Goal: Task Accomplishment & Management: Use online tool/utility

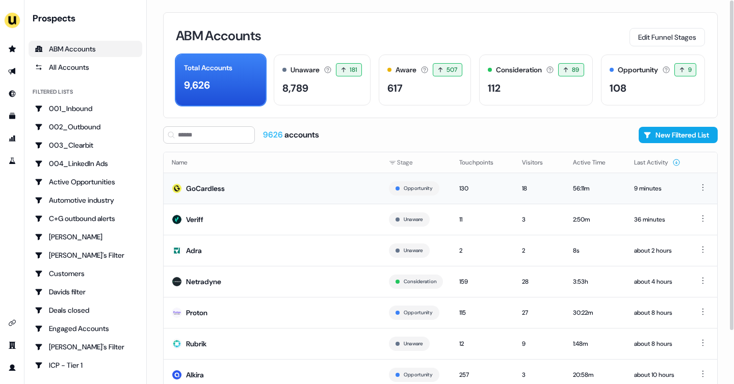
click at [321, 176] on td "GoCardless" at bounding box center [272, 188] width 217 height 31
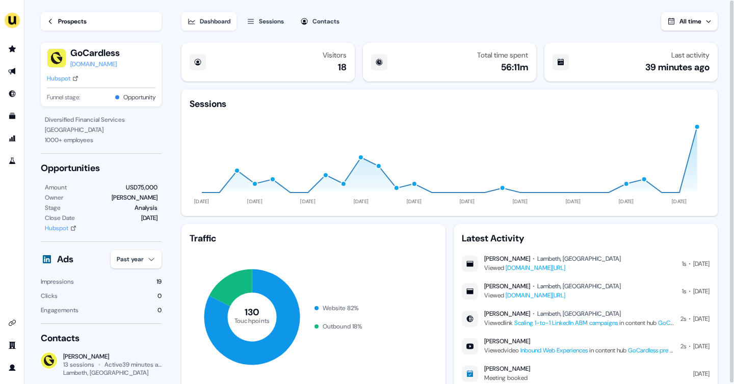
click at [273, 21] on div "Sessions" at bounding box center [271, 21] width 25 height 10
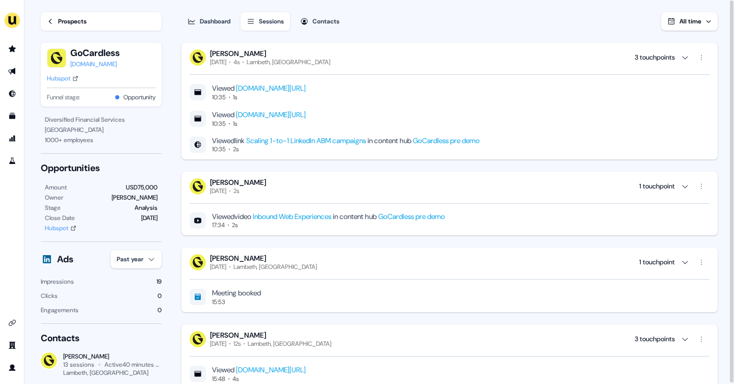
click at [319, 25] on div "Contacts" at bounding box center [325, 21] width 27 height 10
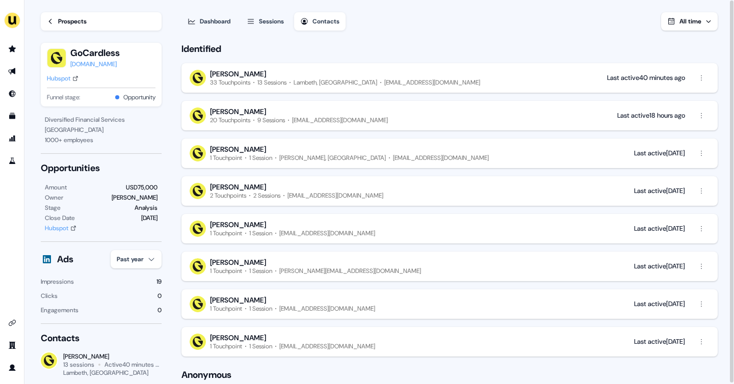
click at [221, 24] on div "Dashboard" at bounding box center [215, 21] width 31 height 10
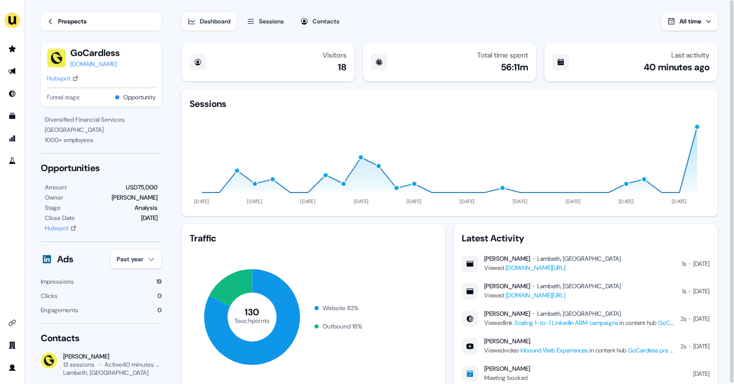
click at [89, 24] on link "Prospects" at bounding box center [101, 21] width 121 height 18
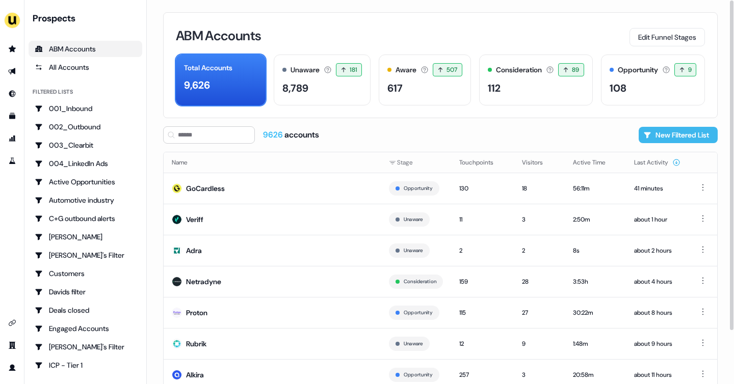
click at [655, 138] on button "New Filtered List" at bounding box center [678, 135] width 79 height 16
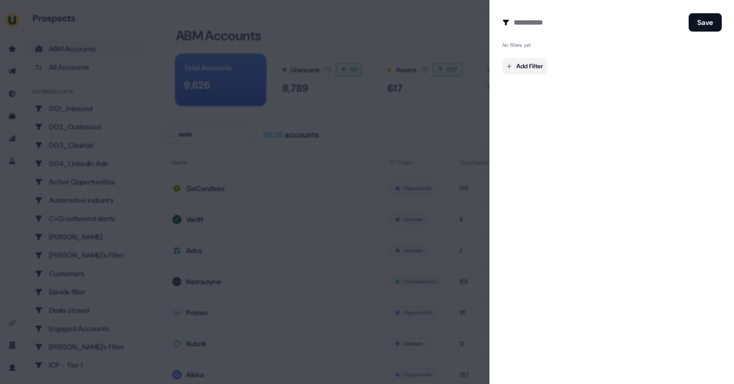
click at [518, 65] on body "For the best experience switch devices to a bigger screen. Go to [DOMAIN_NAME] …" at bounding box center [367, 192] width 734 height 384
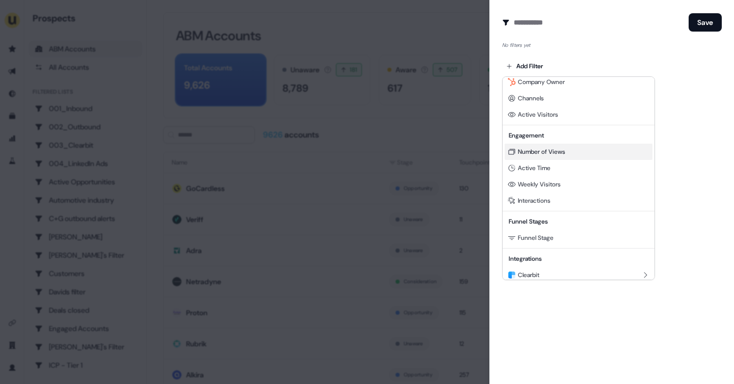
scroll to position [24, 0]
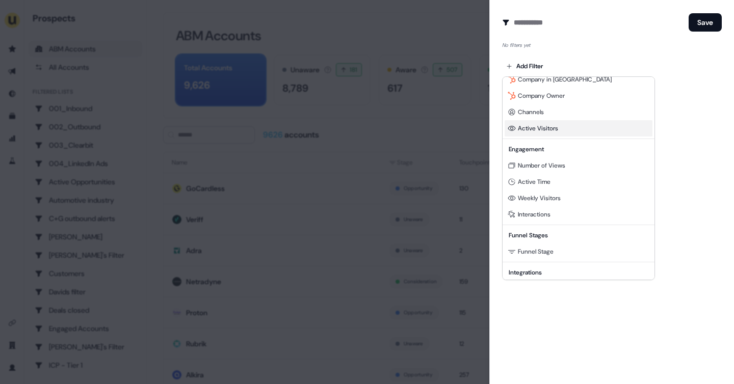
click at [543, 131] on span "Active Visitors" at bounding box center [538, 128] width 40 height 8
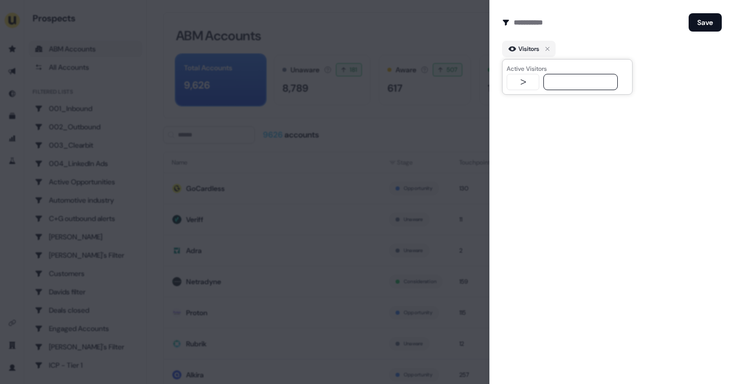
type input "*"
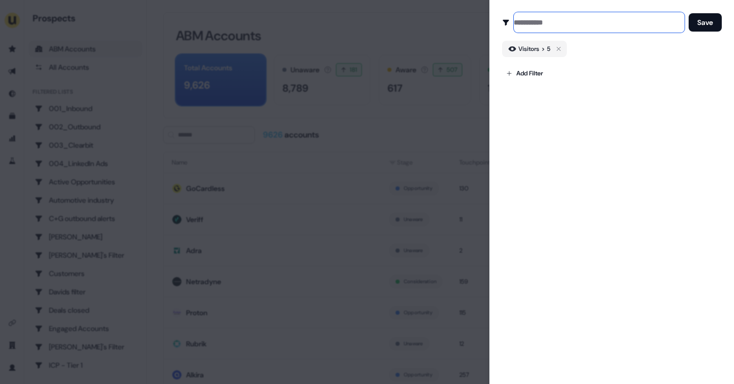
click at [521, 23] on input at bounding box center [599, 22] width 171 height 20
type input "**********"
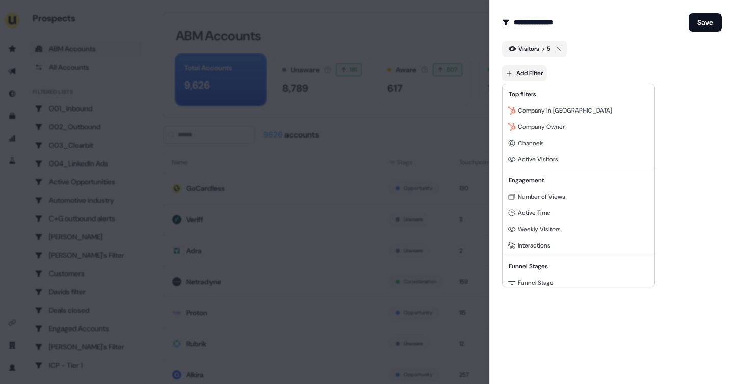
click at [520, 75] on body "For the best experience switch devices to a bigger screen. Go to [DOMAIN_NAME] …" at bounding box center [367, 192] width 734 height 384
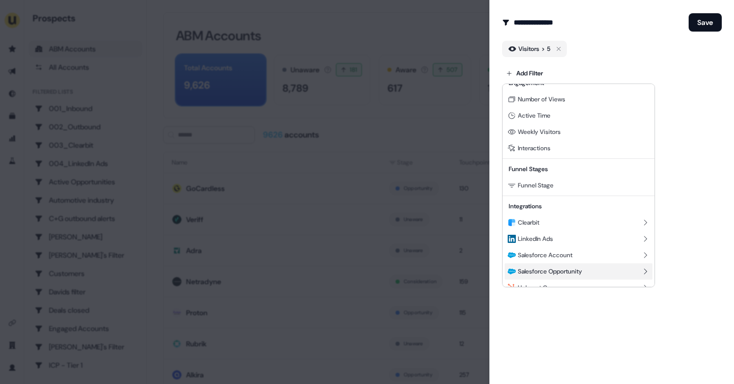
scroll to position [125, 0]
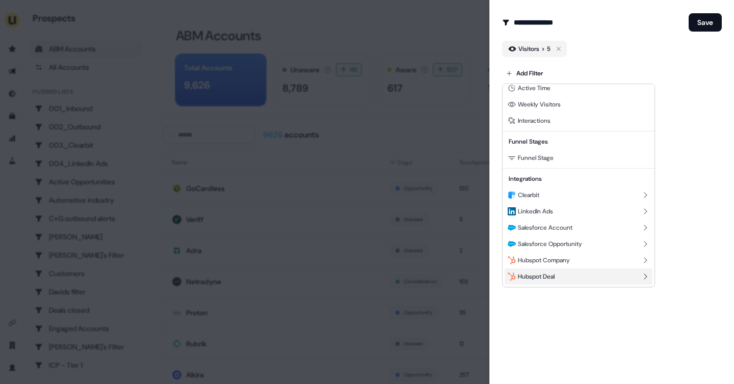
click at [544, 275] on span "Hubspot Deal" at bounding box center [536, 277] width 37 height 8
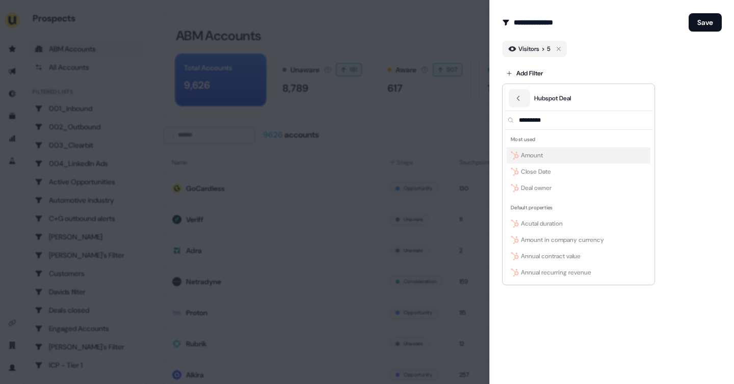
click at [698, 16] on div at bounding box center [367, 192] width 734 height 384
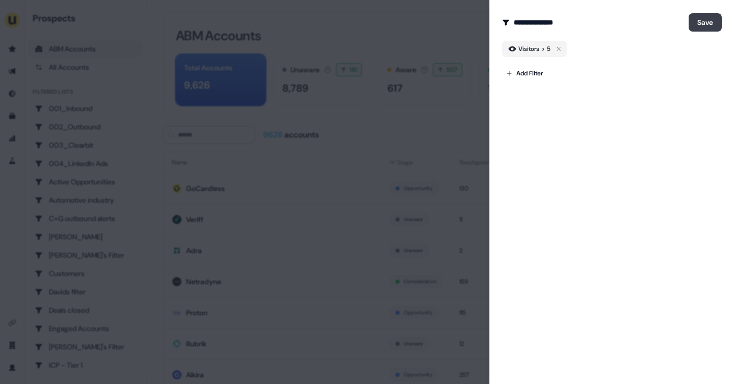
click at [698, 23] on button "Save" at bounding box center [705, 22] width 33 height 18
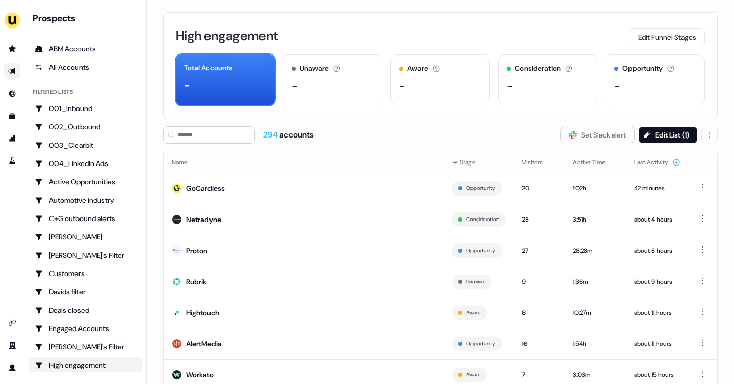
click at [12, 74] on icon "Go to outbound experience" at bounding box center [12, 71] width 8 height 8
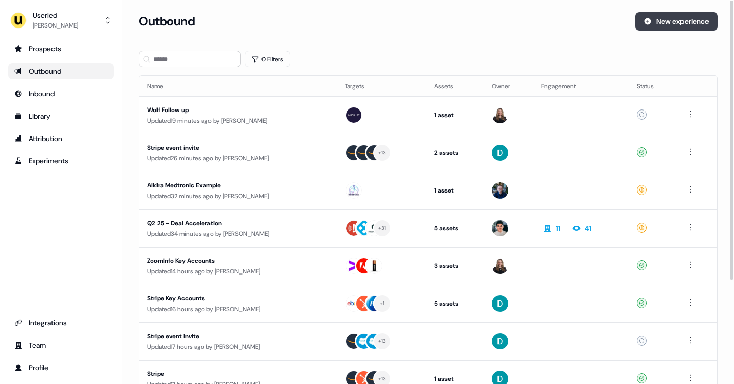
click at [654, 24] on button "New experience" at bounding box center [676, 21] width 83 height 18
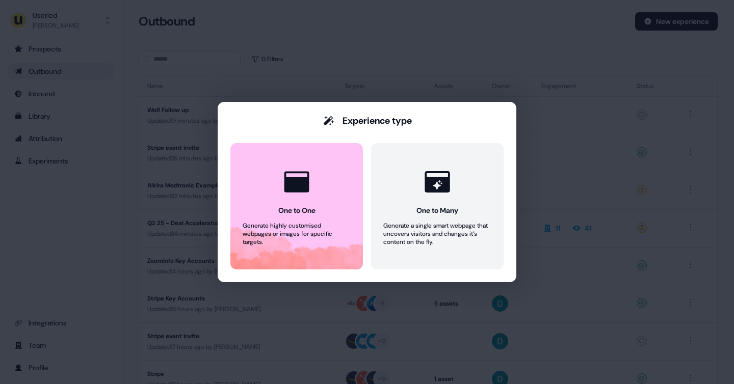
click at [481, 60] on div "Experience type One to One Generate highly customised webpages or images for sp…" at bounding box center [367, 192] width 734 height 384
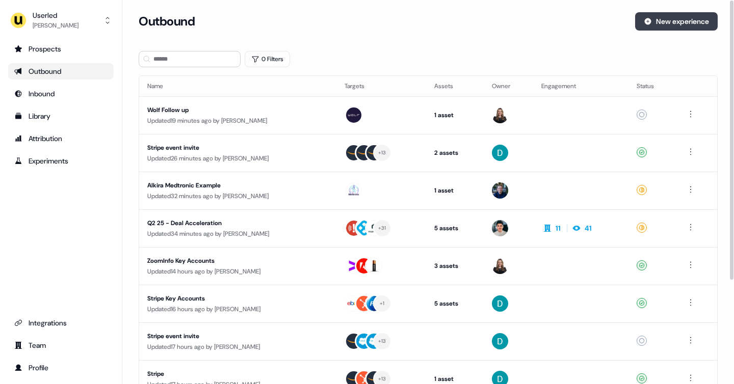
click at [685, 22] on button "New experience" at bounding box center [676, 21] width 83 height 18
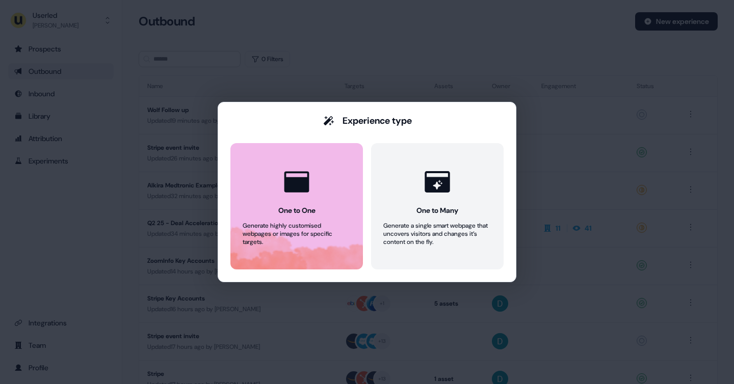
click at [290, 199] on div at bounding box center [296, 182] width 39 height 39
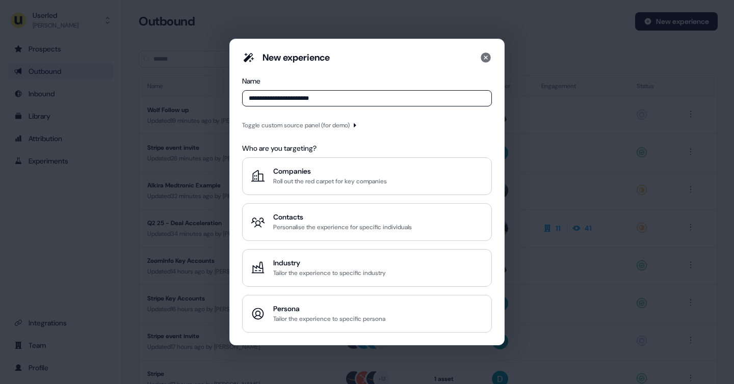
type input "**********"
click at [350, 126] on div "Toggle custom source panel (for demo)" at bounding box center [296, 125] width 108 height 10
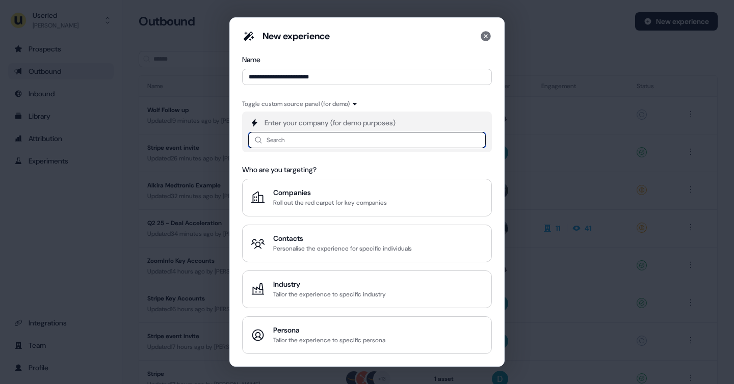
click at [318, 135] on input at bounding box center [367, 140] width 238 height 16
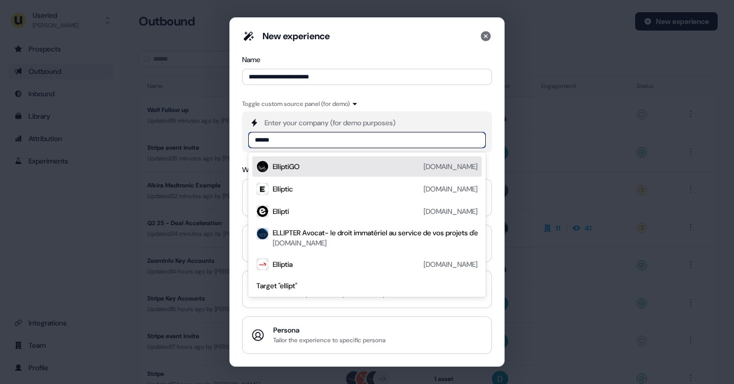
type input "*******"
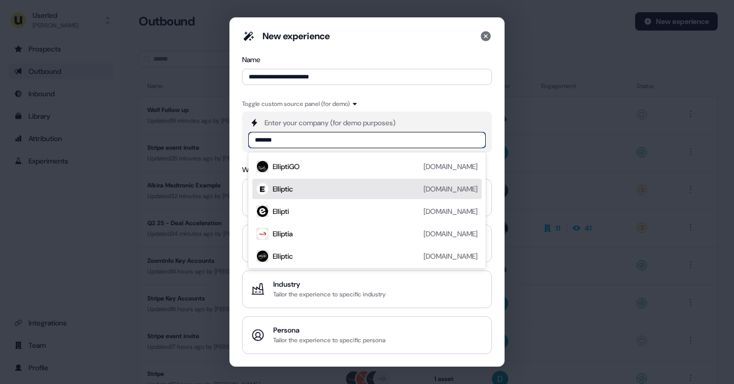
click at [293, 190] on div "Elliptic" at bounding box center [283, 189] width 20 height 10
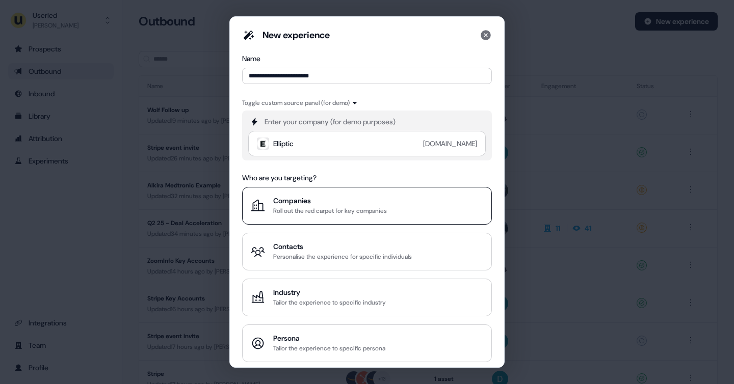
click at [295, 211] on div "Roll out the red carpet for key companies" at bounding box center [330, 211] width 114 height 10
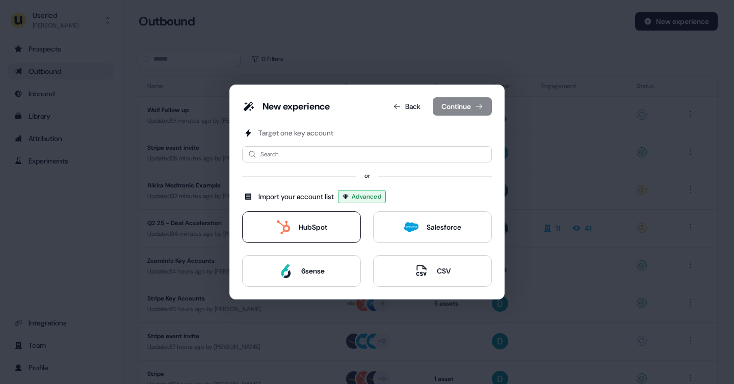
click at [317, 228] on div "HubSpot" at bounding box center [313, 227] width 29 height 10
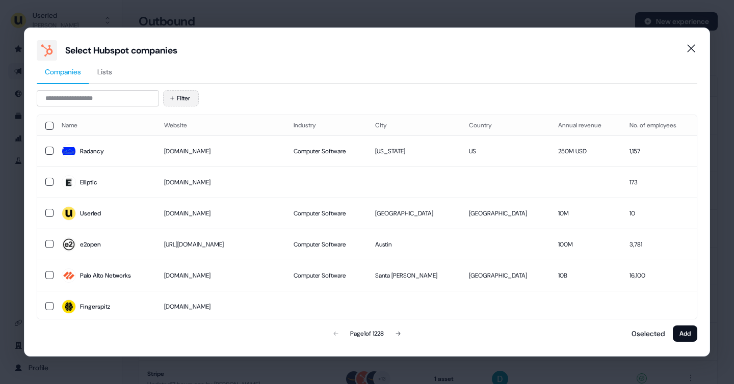
click at [179, 103] on button "Filter" at bounding box center [181, 98] width 36 height 16
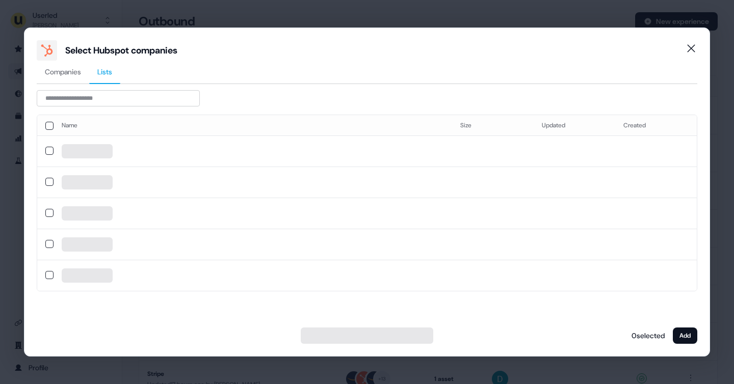
click at [101, 74] on span "Lists" at bounding box center [104, 72] width 15 height 10
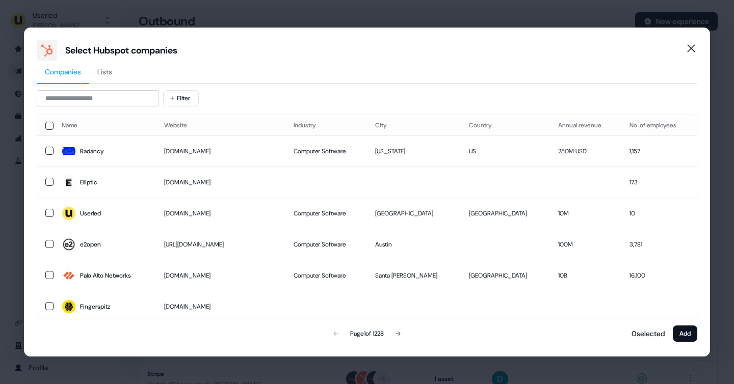
click at [65, 68] on span "Companies" at bounding box center [63, 72] width 36 height 10
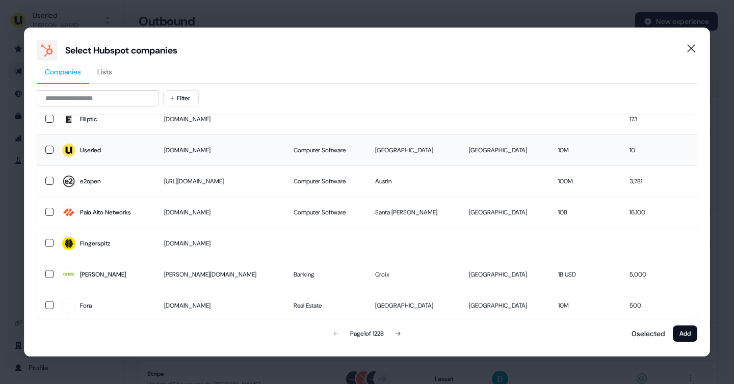
scroll to position [64, 0]
click at [51, 209] on button "button" at bounding box center [49, 211] width 8 height 8
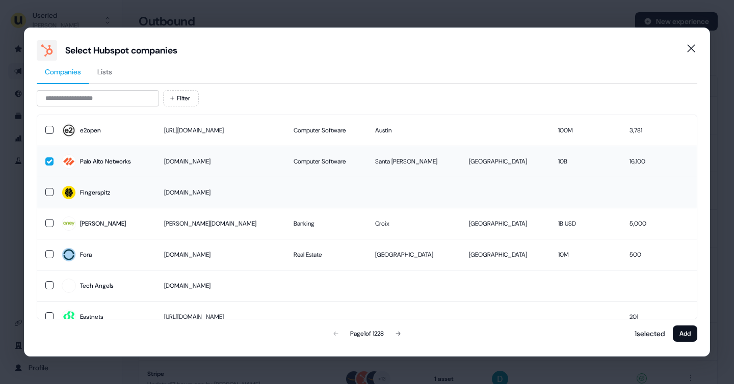
scroll to position [0, 0]
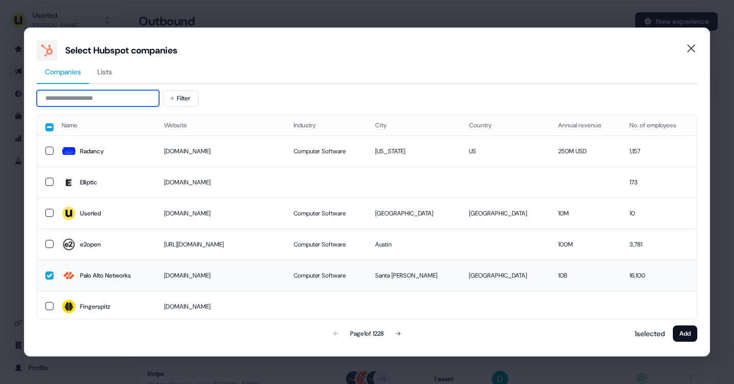
click at [70, 94] on input at bounding box center [98, 98] width 122 height 16
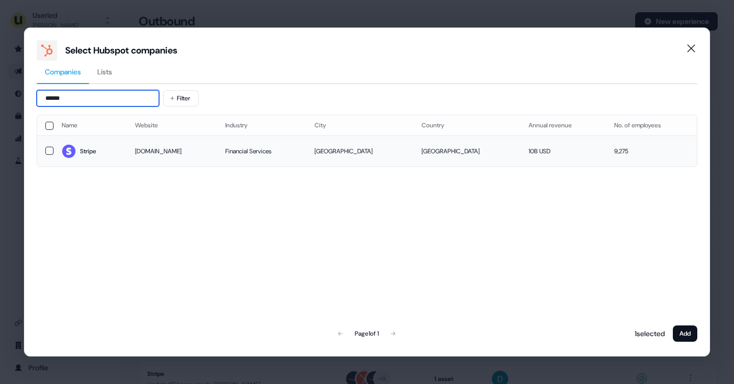
type input "******"
click at [50, 145] on td at bounding box center [45, 151] width 16 height 31
click at [680, 329] on button "Add" at bounding box center [685, 334] width 24 height 16
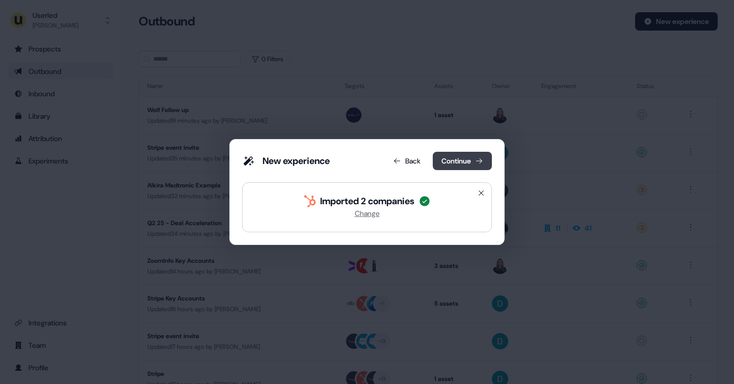
click at [447, 162] on button "Continue" at bounding box center [462, 161] width 59 height 18
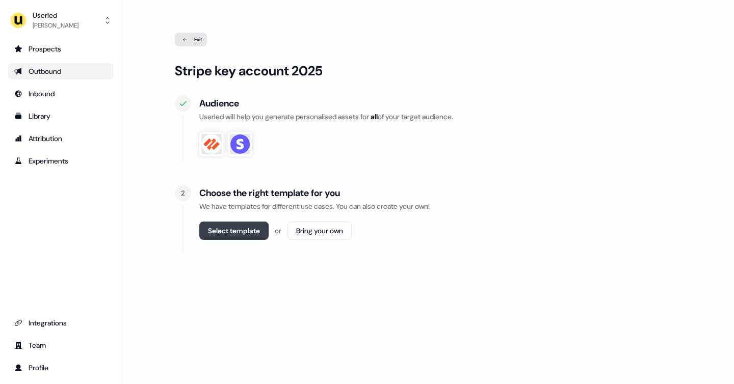
click at [217, 233] on button "Select template" at bounding box center [233, 231] width 69 height 18
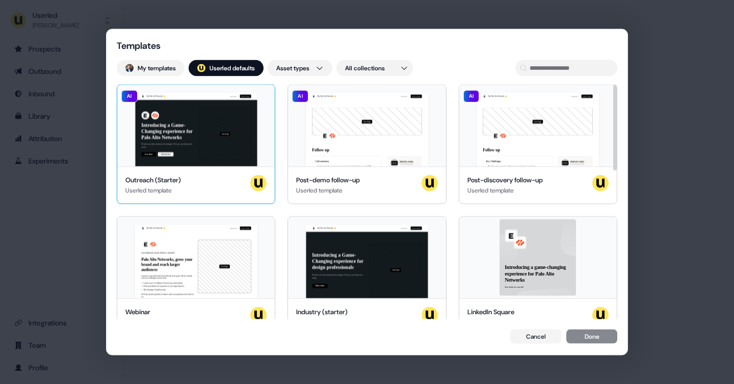
click at [230, 140] on div "Hey Palo Alto Networks 👋 Learn more Book a demo Introducing a Game-Changing exp…" at bounding box center [195, 126] width 157 height 82
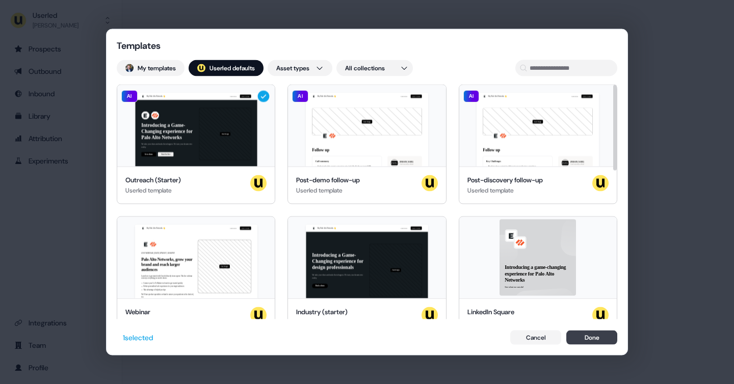
click at [593, 336] on button "Done" at bounding box center [591, 337] width 51 height 14
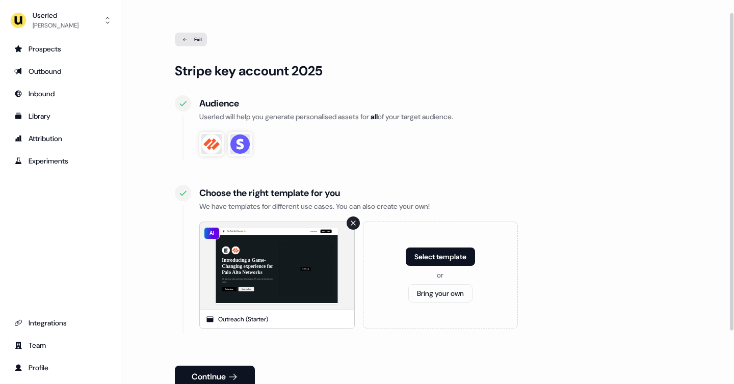
scroll to position [38, 0]
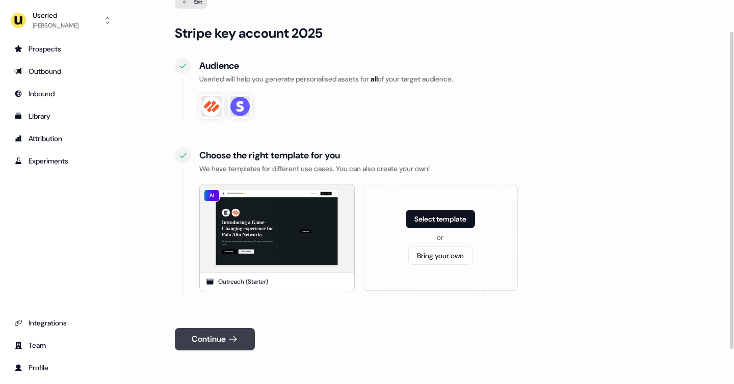
click at [226, 334] on button "Continue" at bounding box center [215, 339] width 80 height 22
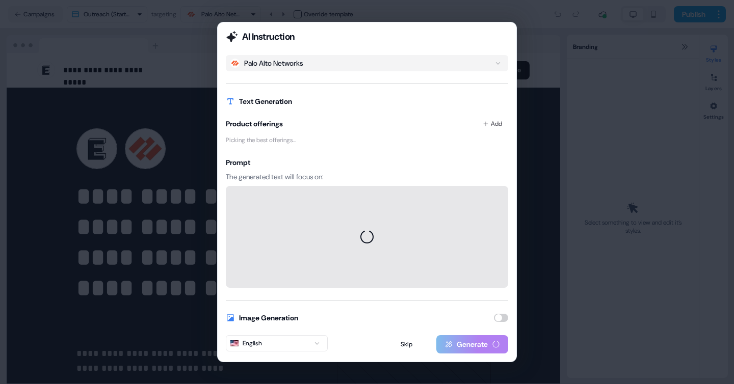
click at [329, 62] on button "Palo Alto Networks" at bounding box center [367, 63] width 282 height 16
click at [336, 35] on h2 "AI Instruction" at bounding box center [367, 37] width 282 height 12
click at [492, 127] on button "Add" at bounding box center [493, 124] width 32 height 18
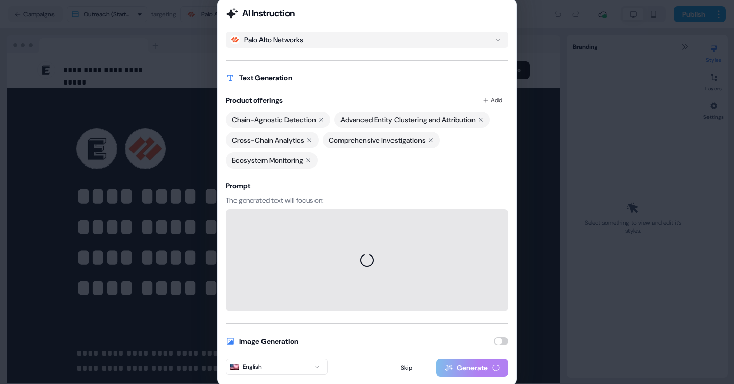
click at [309, 68] on div "Palo Alto Networks Text Generation Product offerings Add Chain-Agnostic Detecti…" at bounding box center [367, 172] width 282 height 280
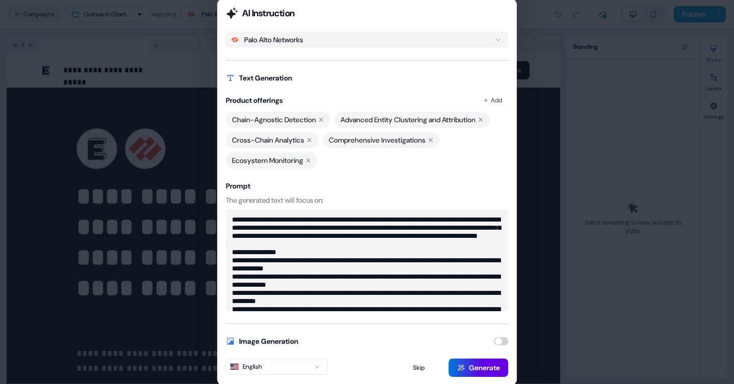
click at [484, 121] on icon at bounding box center [481, 120] width 6 height 6
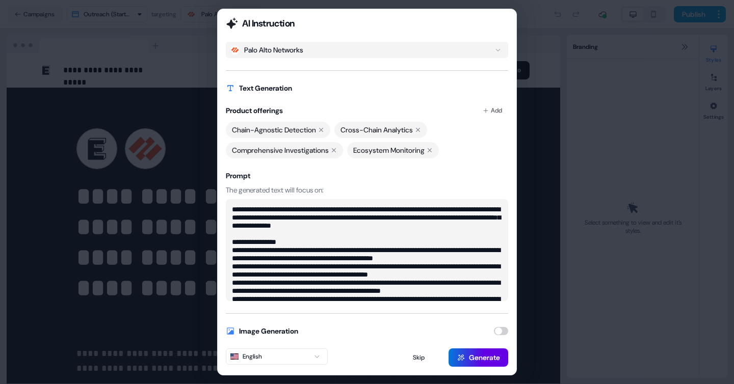
click at [439, 150] on div "Ecosystem Monitoring" at bounding box center [393, 150] width 92 height 16
click at [433, 150] on icon at bounding box center [430, 150] width 6 height 6
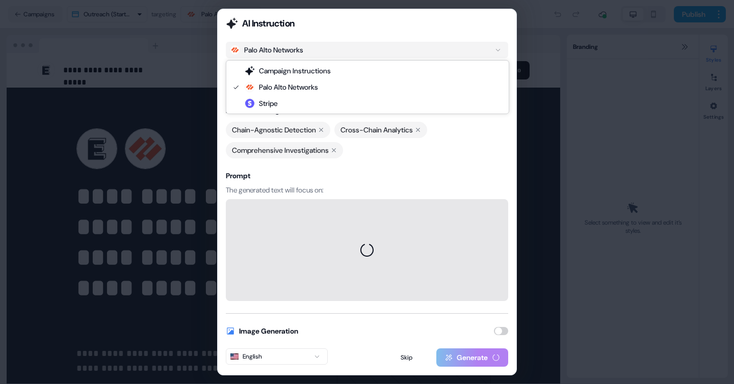
click at [325, 49] on button "Palo Alto Networks" at bounding box center [367, 50] width 282 height 16
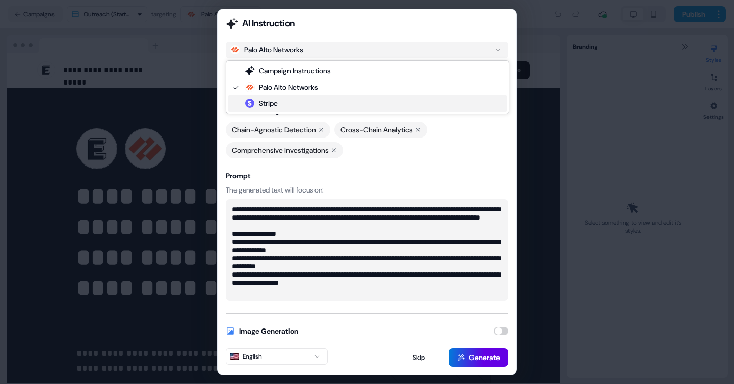
type textarea "**********"
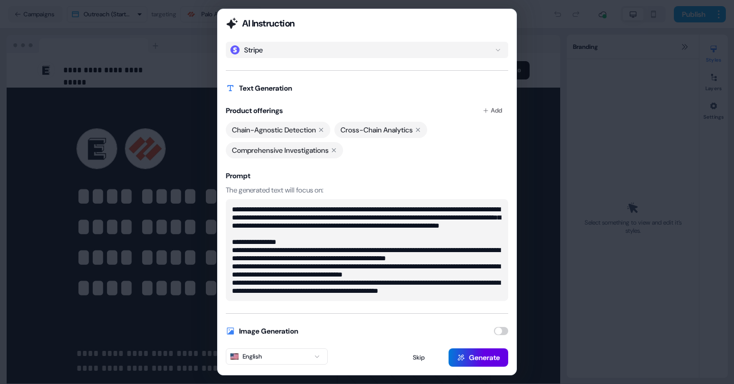
scroll to position [24, 0]
click at [503, 329] on button "button" at bounding box center [501, 331] width 14 height 8
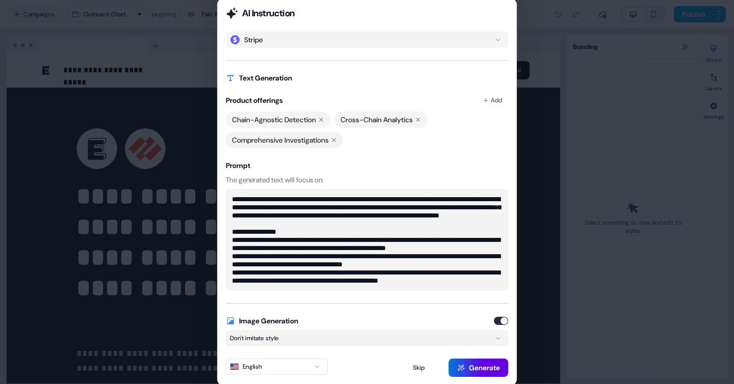
click at [382, 332] on button "Don't imitate style" at bounding box center [367, 338] width 282 height 16
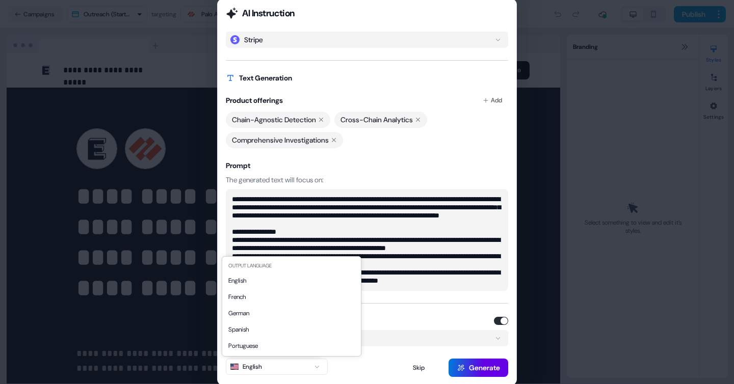
click at [308, 366] on button "English" at bounding box center [277, 367] width 102 height 16
click at [469, 372] on button "Generate" at bounding box center [479, 368] width 60 height 18
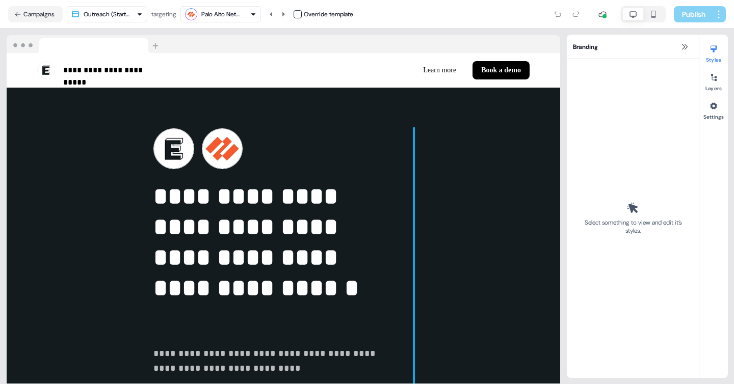
click at [414, 370] on div "Generating image" at bounding box center [414, 271] width 0 height 287
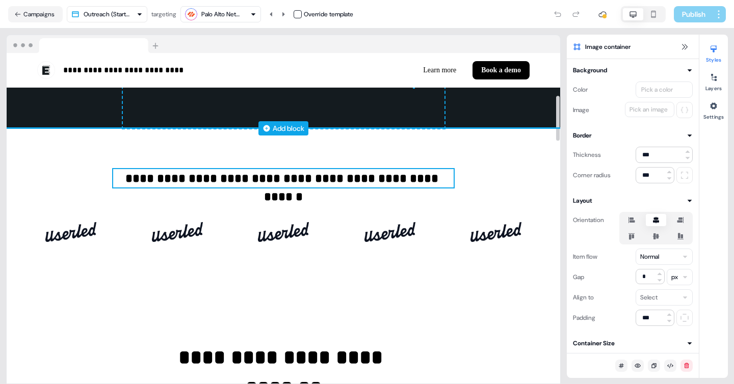
scroll to position [307, 0]
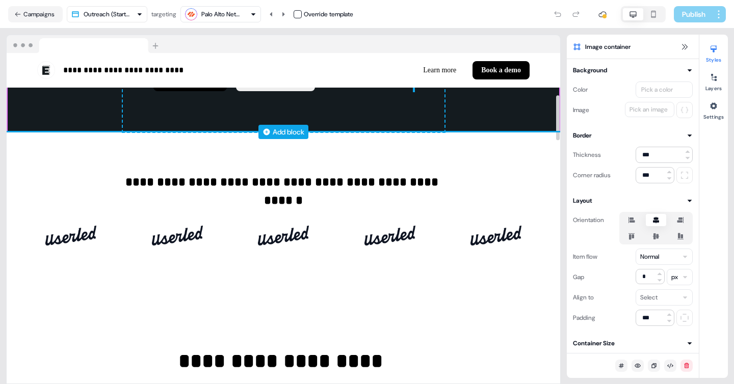
click at [285, 132] on div "Add block" at bounding box center [289, 132] width 32 height 10
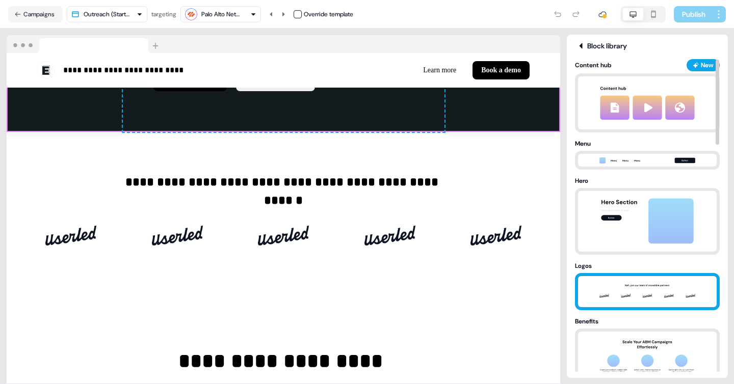
click at [633, 299] on img at bounding box center [647, 291] width 107 height 31
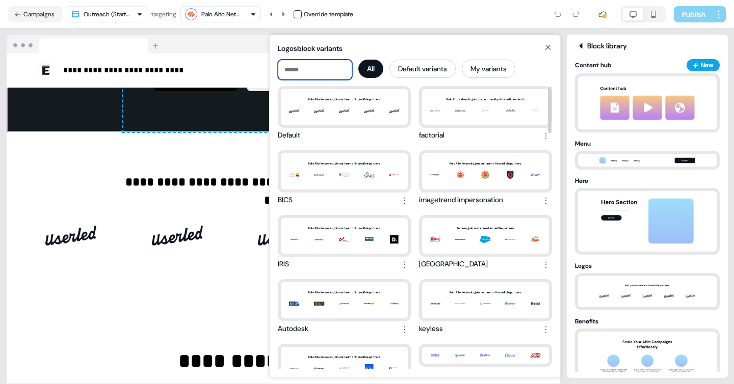
click at [305, 73] on input at bounding box center [315, 70] width 74 height 20
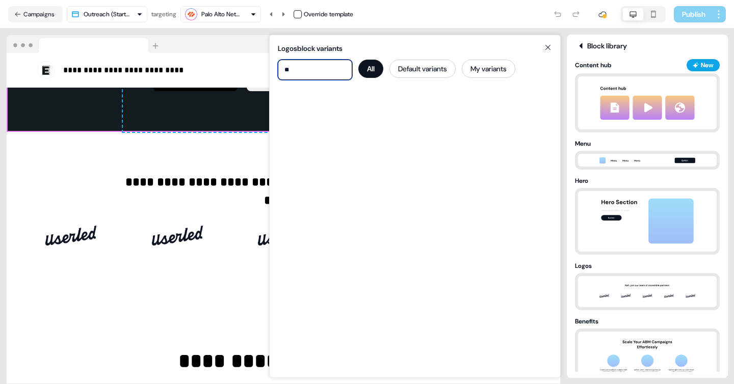
type input "*"
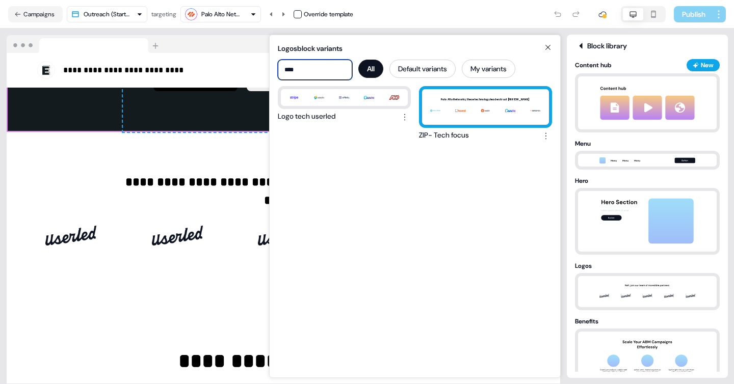
type input "****"
click at [463, 108] on div "Palo Alto Networks, these technology leaders trust [PERSON_NAME]" at bounding box center [485, 107] width 127 height 36
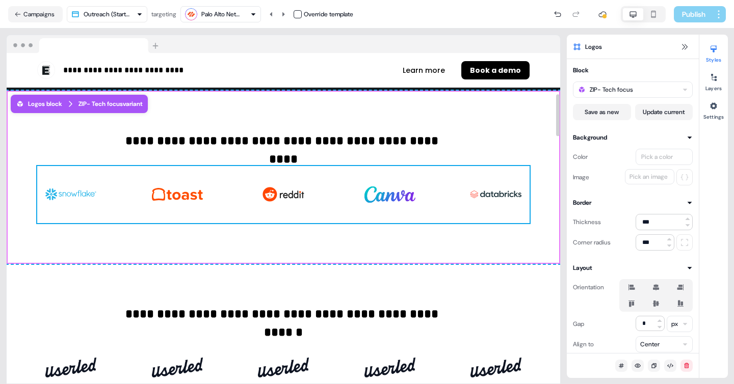
scroll to position [349, 0]
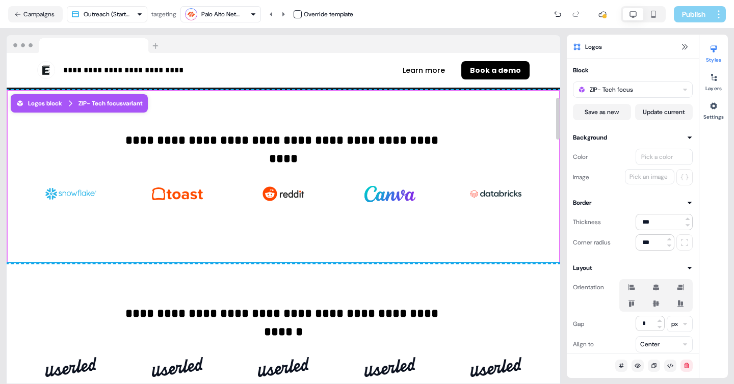
click at [461, 283] on div "**********" at bounding box center [284, 350] width 554 height 173
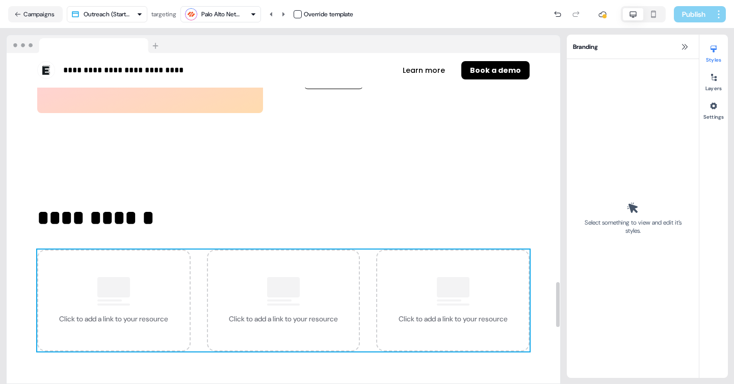
scroll to position [1661, 0]
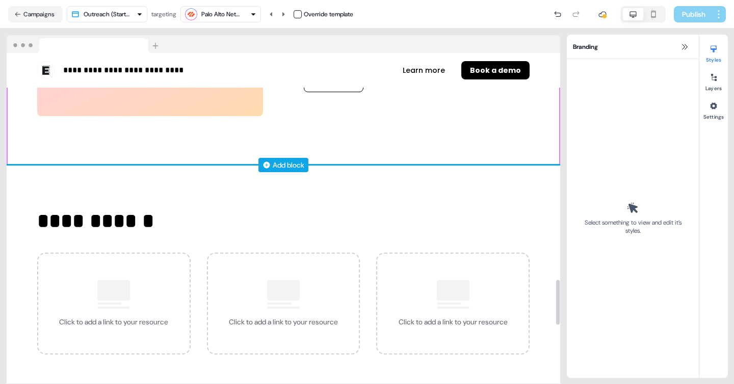
click at [273, 167] on div "Add block" at bounding box center [289, 165] width 32 height 10
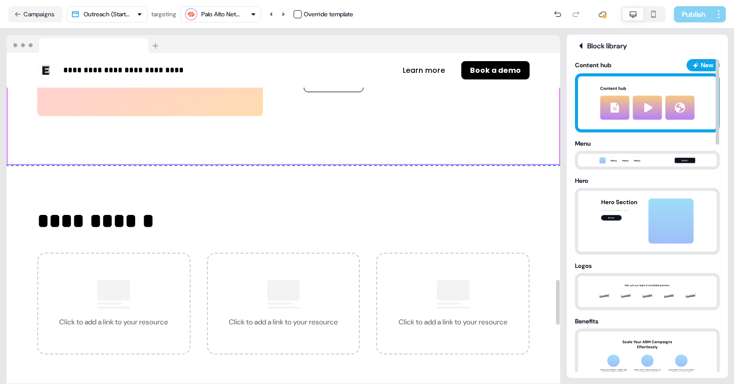
click at [617, 91] on img at bounding box center [647, 102] width 113 height 53
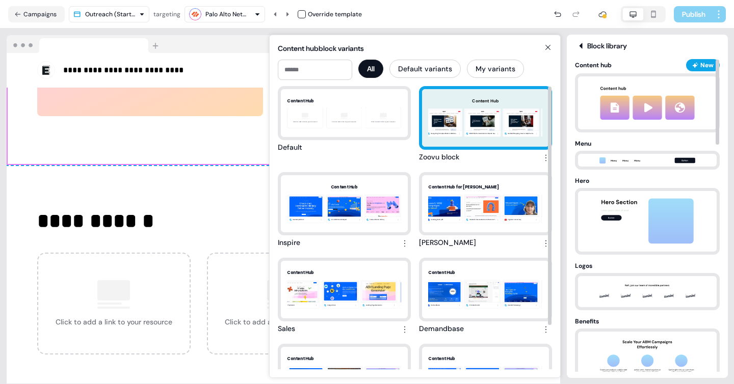
click at [485, 132] on div "Content Hub Navigating Complex Sales in B2B Ecommerce B2B CPQs for Ecommerce: A…" at bounding box center [485, 118] width 127 height 58
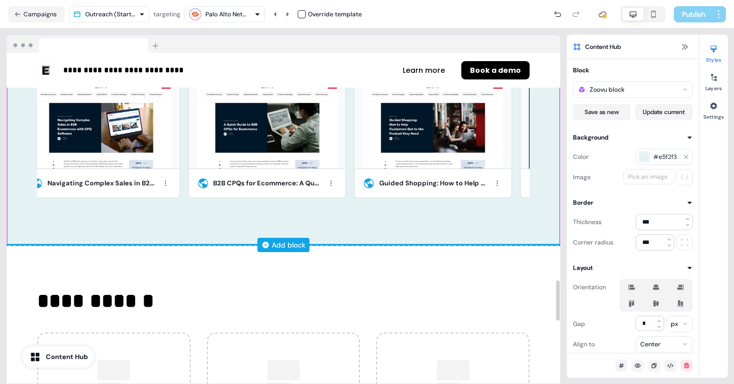
scroll to position [1847, 0]
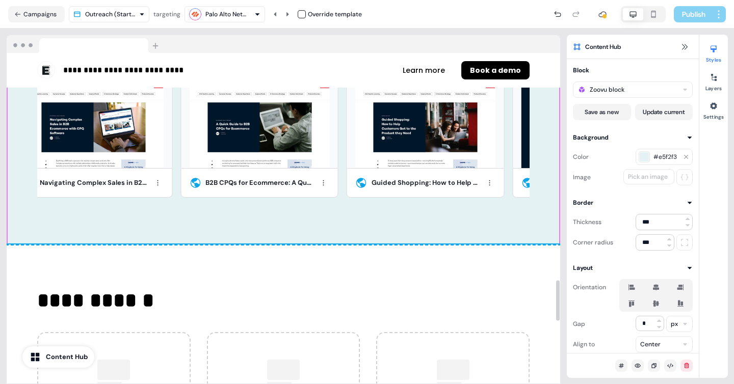
click at [380, 283] on div "**********" at bounding box center [284, 360] width 554 height 230
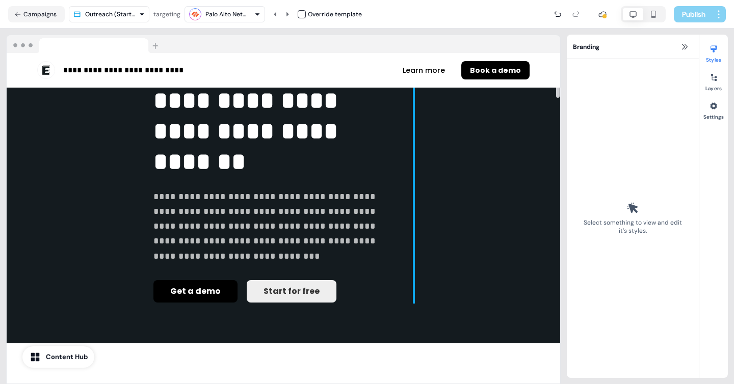
scroll to position [0, 0]
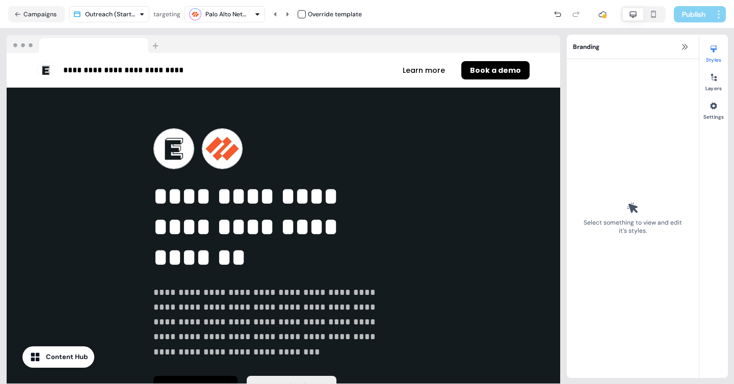
click at [205, 14] on div "Palo Alto Networks" at bounding box center [225, 14] width 41 height 10
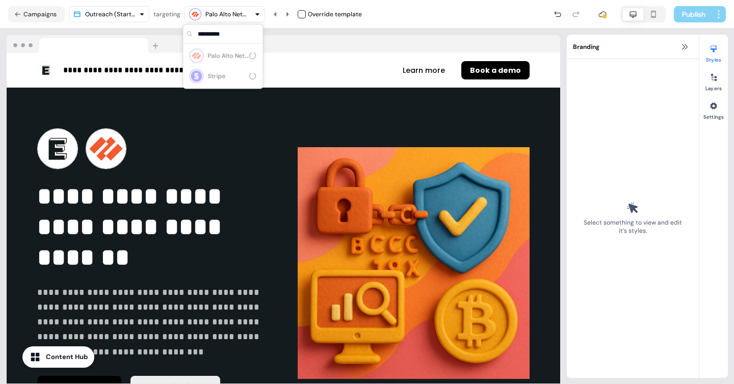
click at [121, 7] on html "**********" at bounding box center [367, 192] width 734 height 384
click at [149, 10] on html "**********" at bounding box center [367, 192] width 734 height 384
